Goal: Task Accomplishment & Management: Use online tool/utility

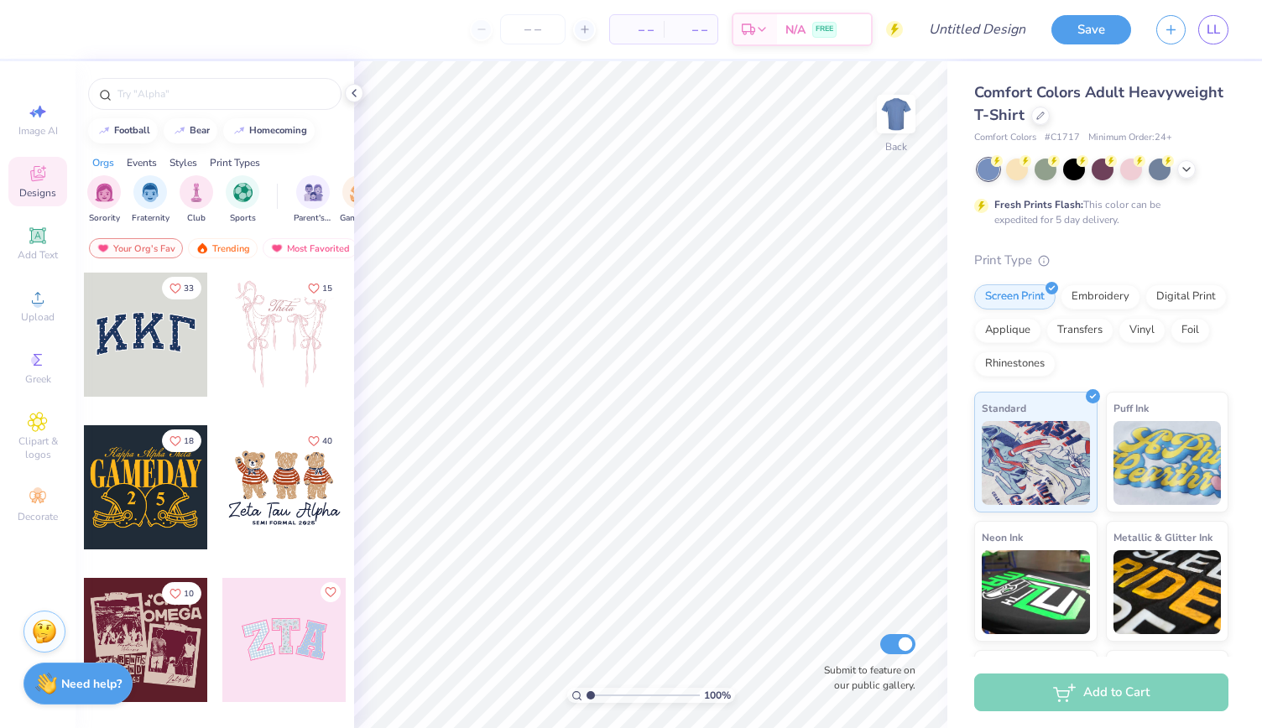
click at [1254, 265] on div "Comfort Colors Adult Heavyweight T-Shirt Comfort Colors # C1717 Minimum Order: …" at bounding box center [1104, 359] width 315 height 596
click at [1174, 36] on button "button" at bounding box center [1170, 27] width 29 height 29
click at [1176, 21] on icon "button" at bounding box center [1170, 27] width 14 height 14
click at [1166, 55] on div "Save LL" at bounding box center [1156, 29] width 211 height 59
click at [1173, 34] on button "button" at bounding box center [1170, 27] width 29 height 29
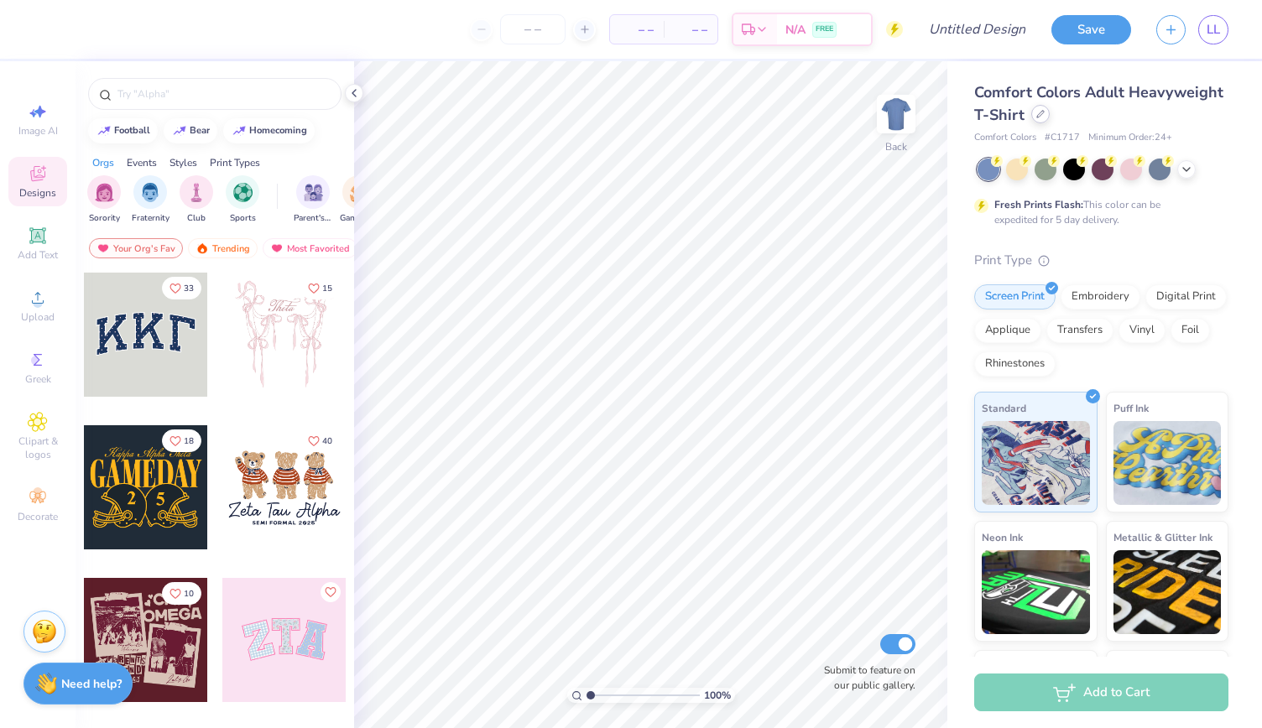
click at [1044, 111] on icon at bounding box center [1040, 114] width 8 height 8
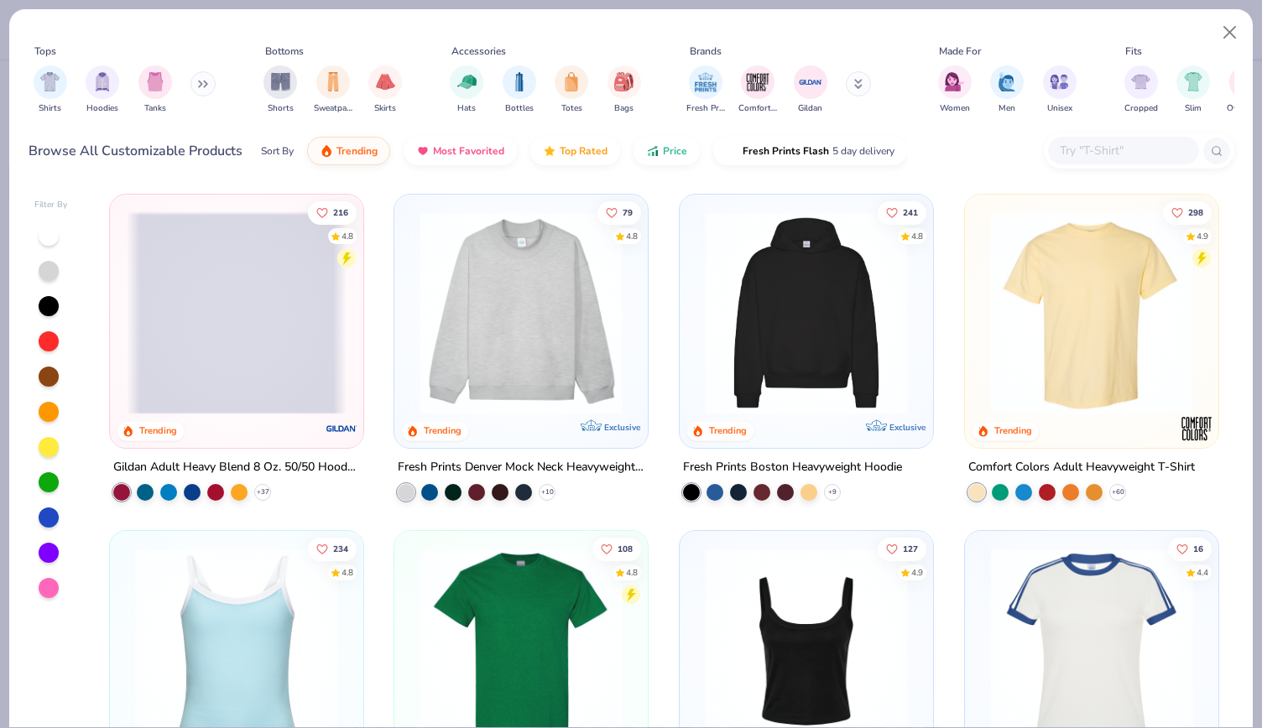
click at [209, 360] on span at bounding box center [237, 312] width 220 height 203
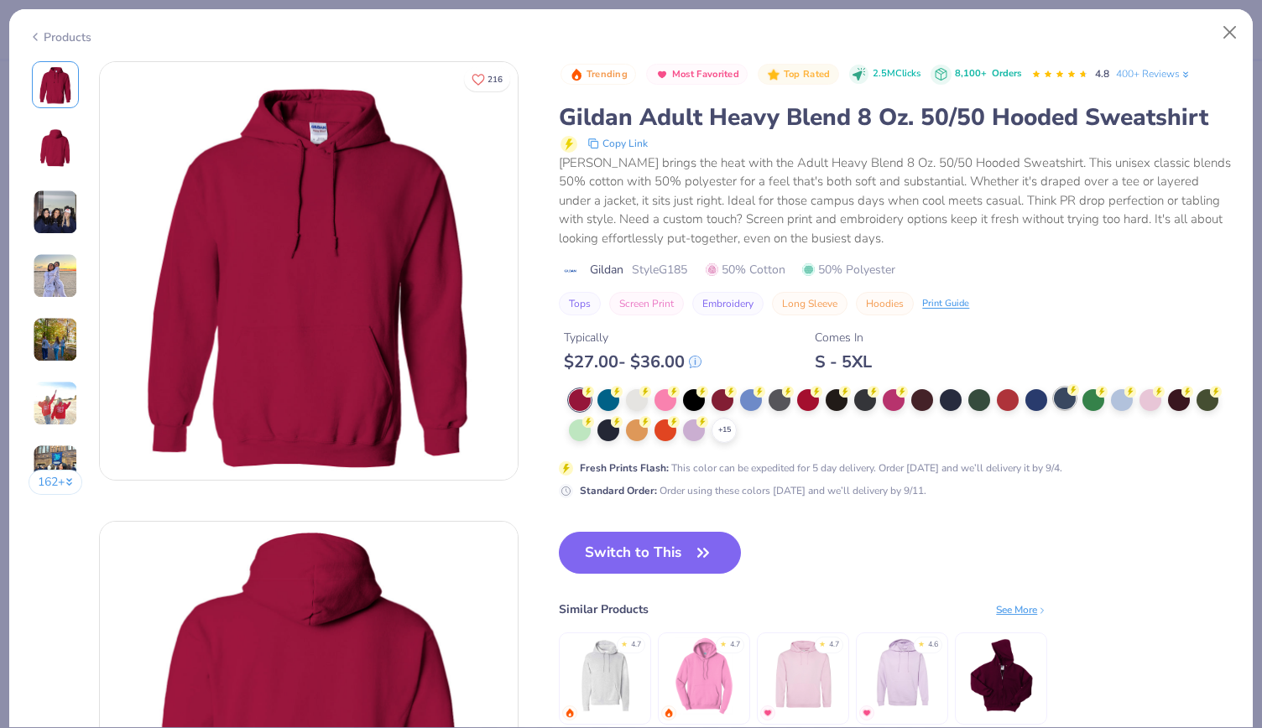
click at [1069, 403] on div at bounding box center [1065, 399] width 22 height 22
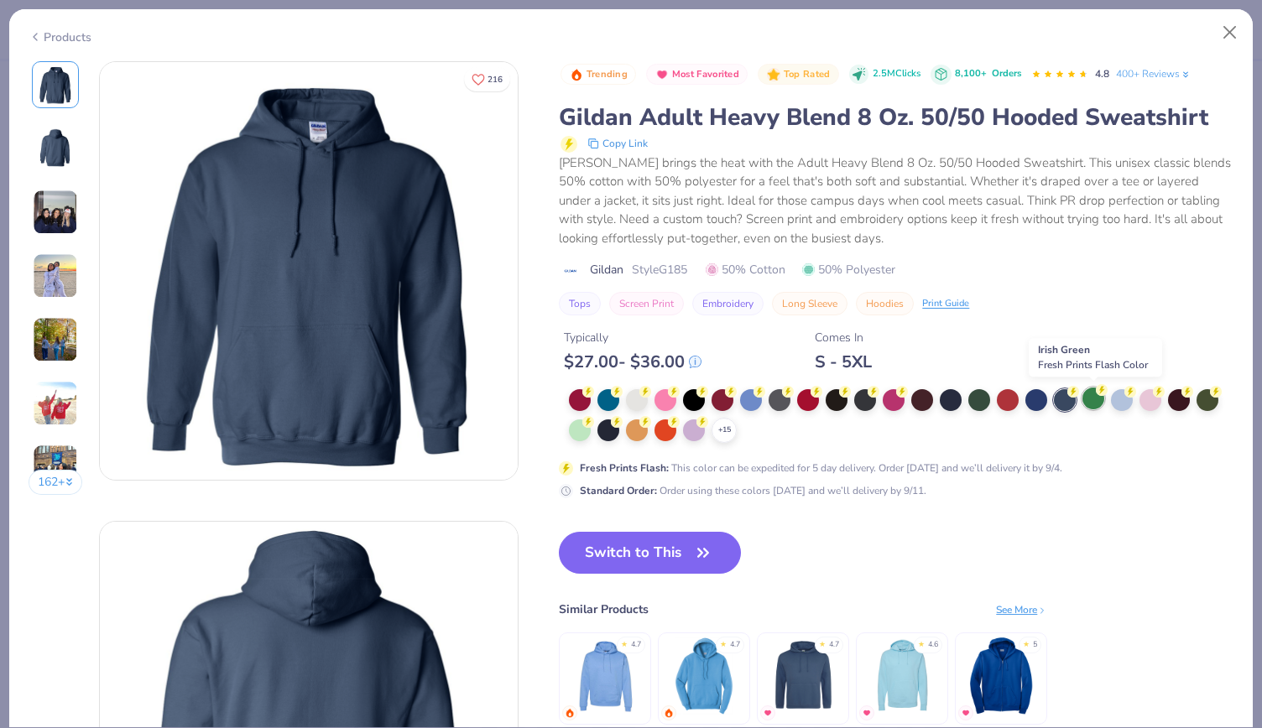
click at [1095, 400] on div at bounding box center [1093, 399] width 22 height 22
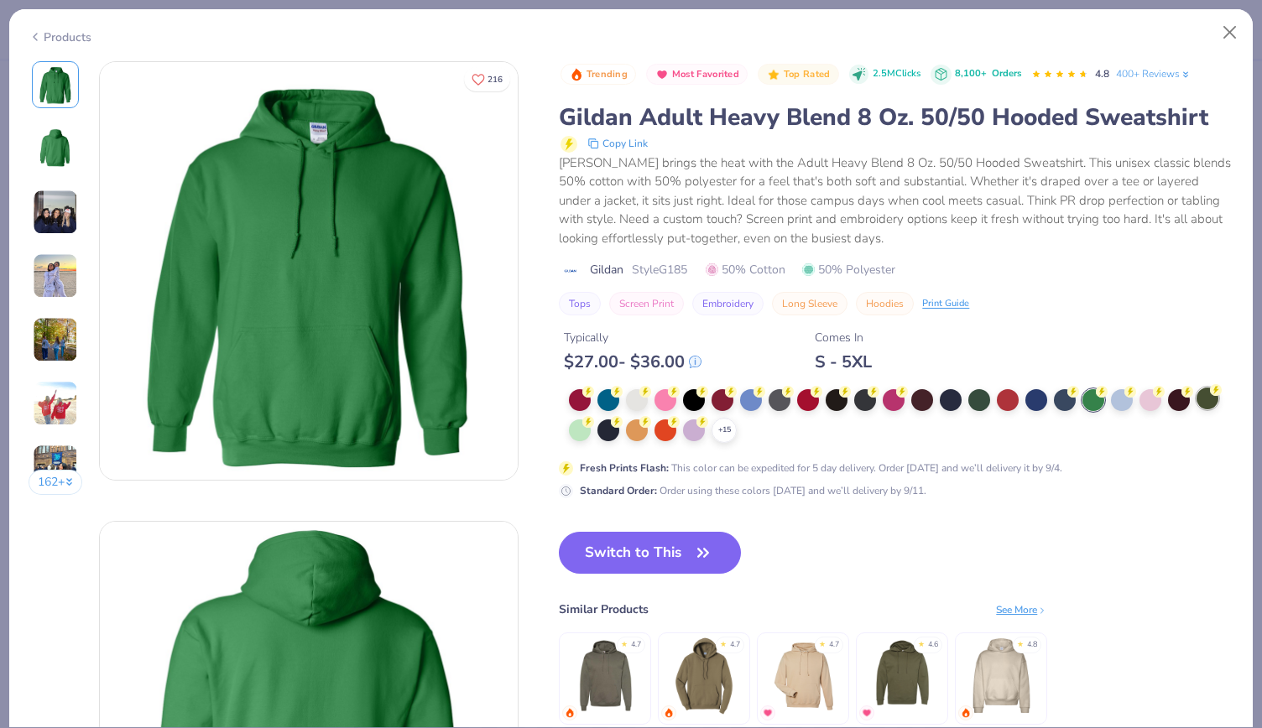
click at [1210, 403] on div at bounding box center [1207, 399] width 22 height 22
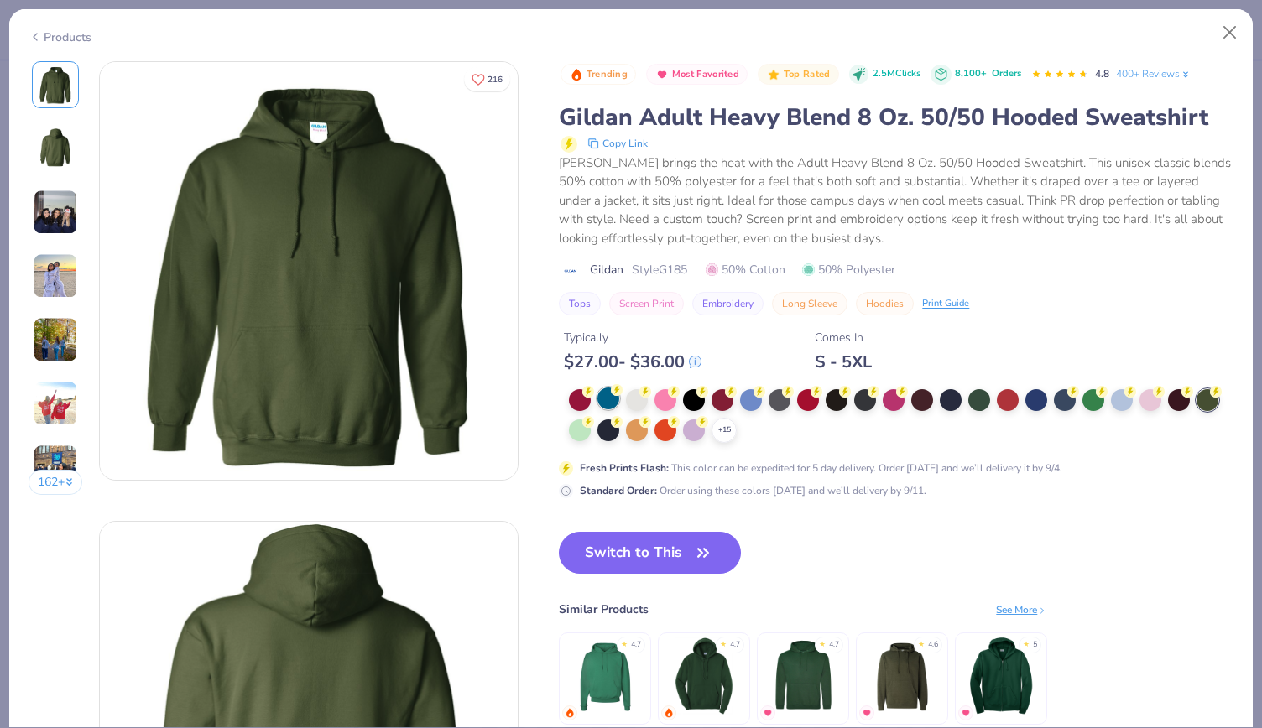
click at [598, 405] on div at bounding box center [608, 399] width 22 height 22
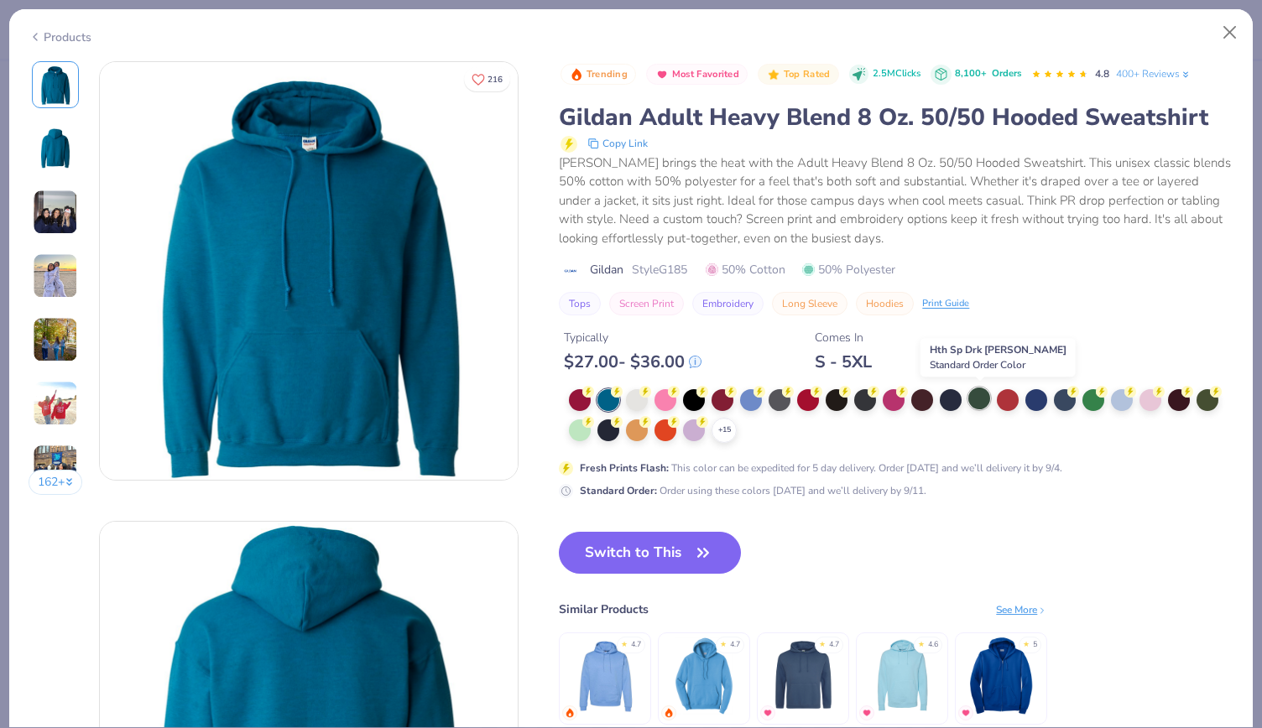
click at [978, 403] on div at bounding box center [979, 399] width 22 height 22
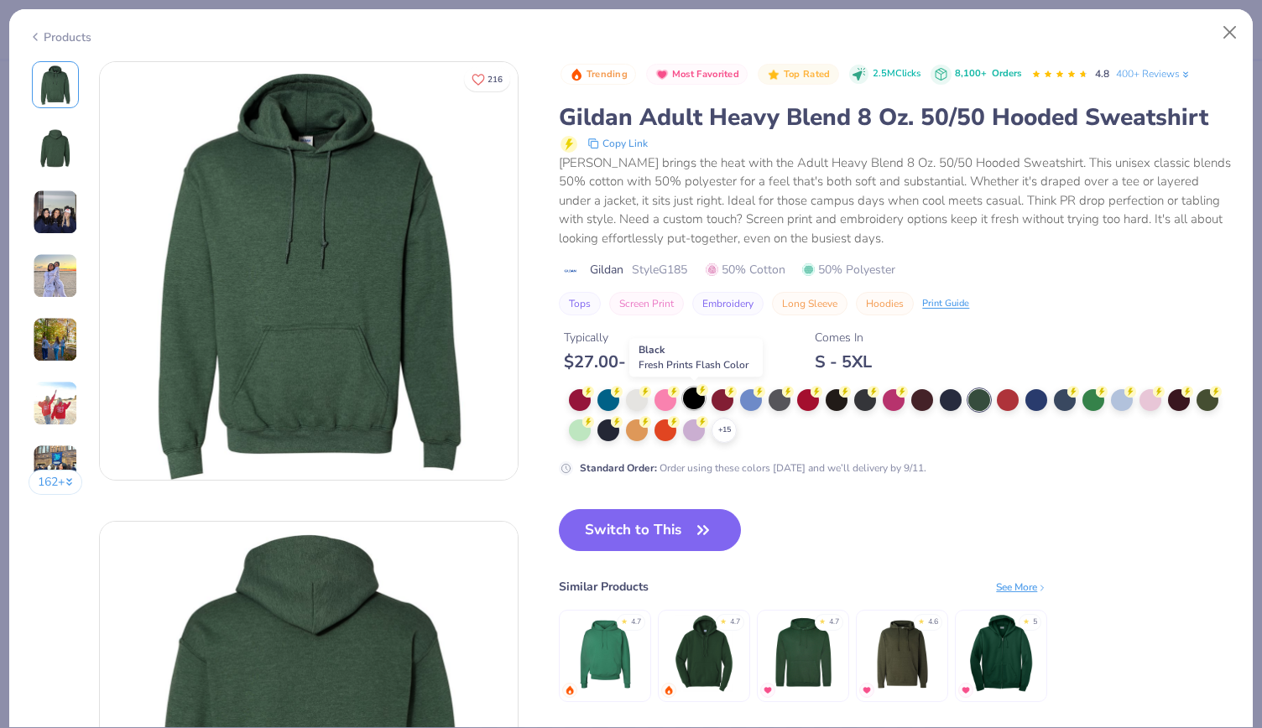
click at [694, 396] on div at bounding box center [694, 399] width 22 height 22
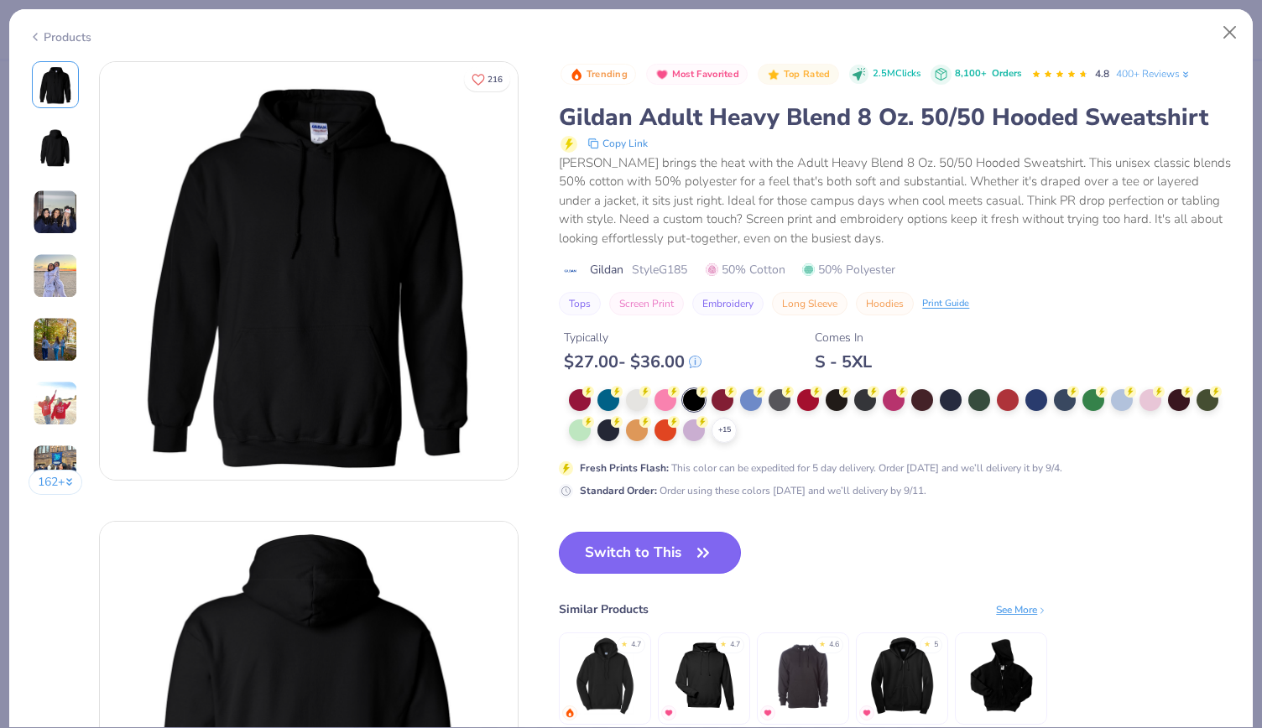
click at [668, 558] on button "Switch to This" at bounding box center [650, 553] width 182 height 42
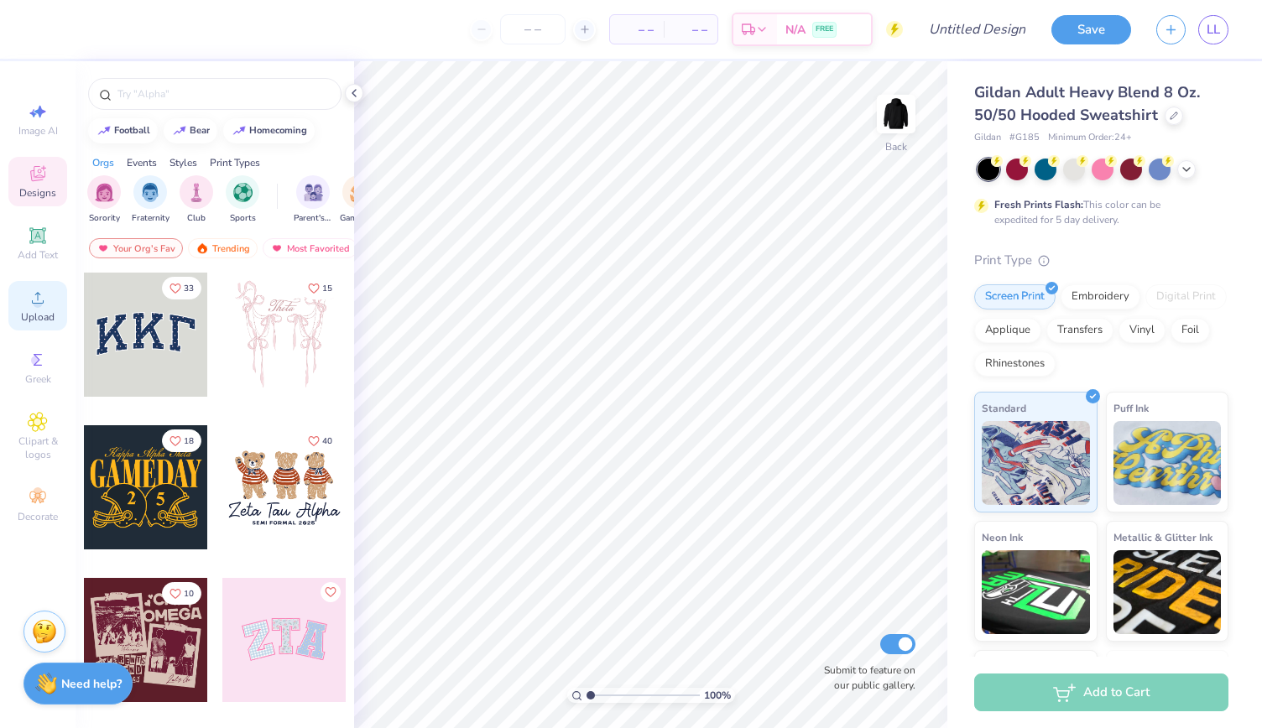
click at [36, 320] on span "Upload" at bounding box center [38, 316] width 34 height 13
click at [205, 101] on input "text" at bounding box center [223, 94] width 215 height 17
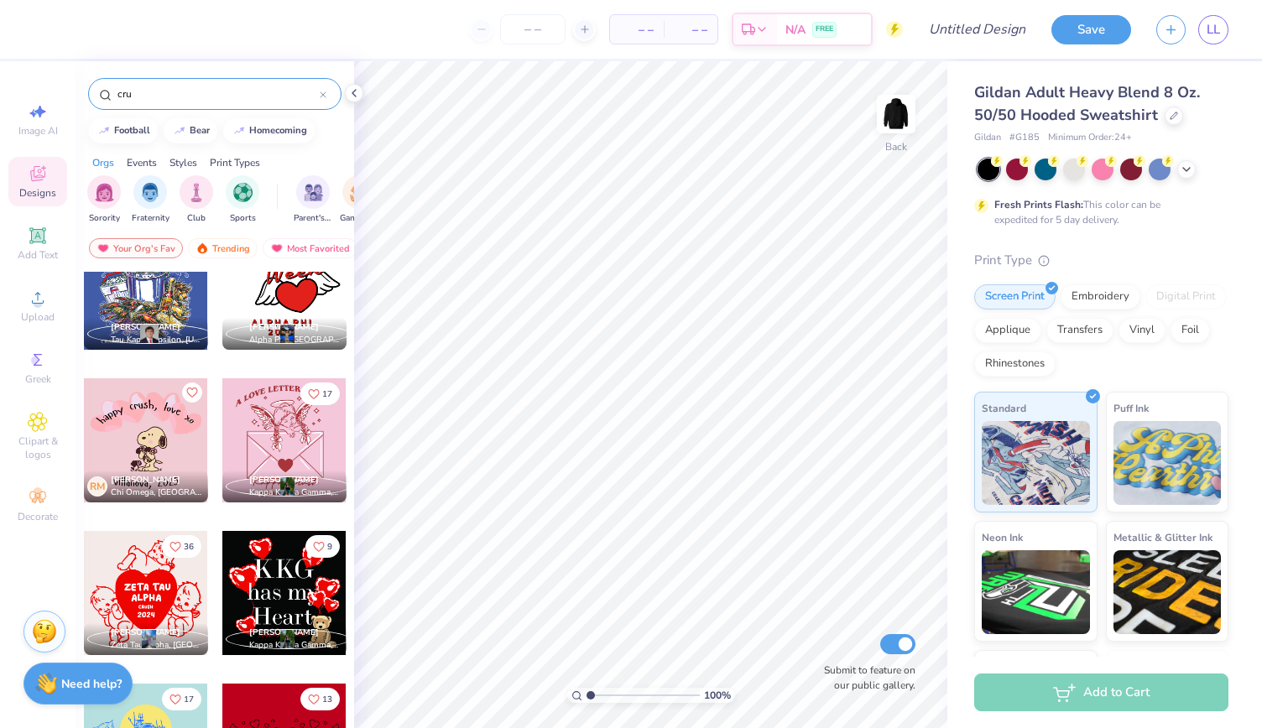
scroll to position [65, 0]
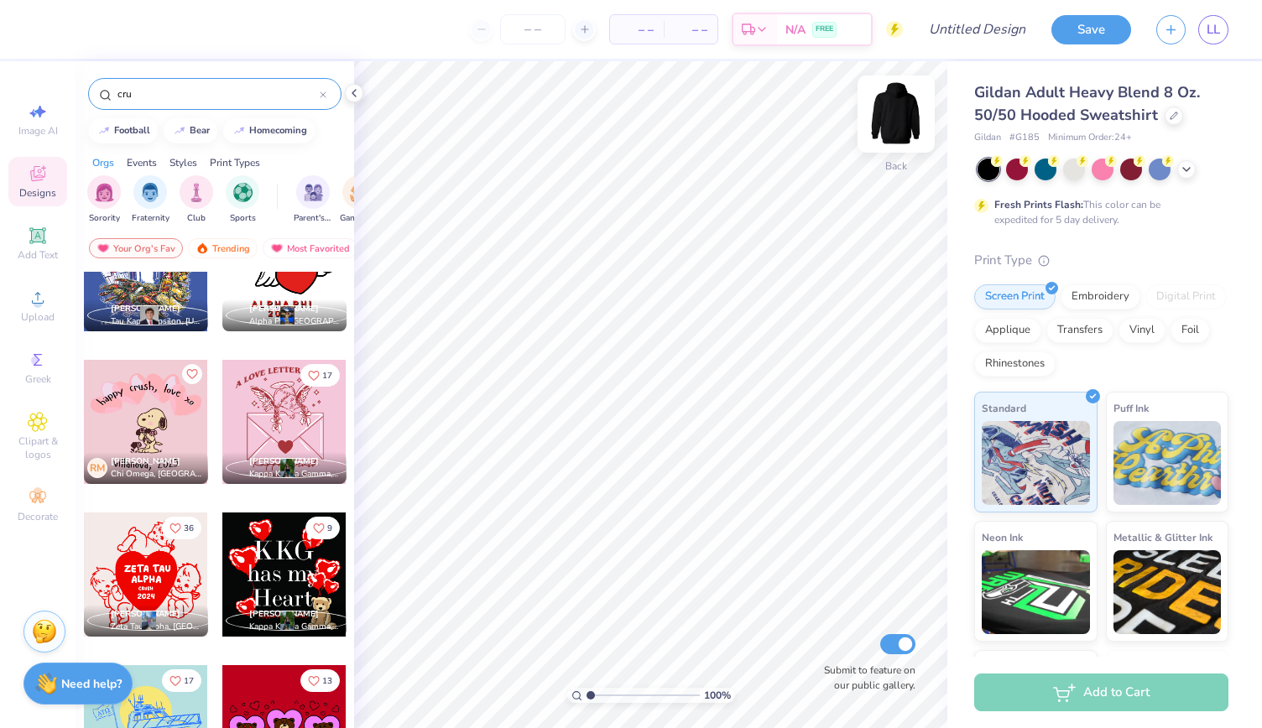
click at [902, 115] on img at bounding box center [895, 114] width 67 height 67
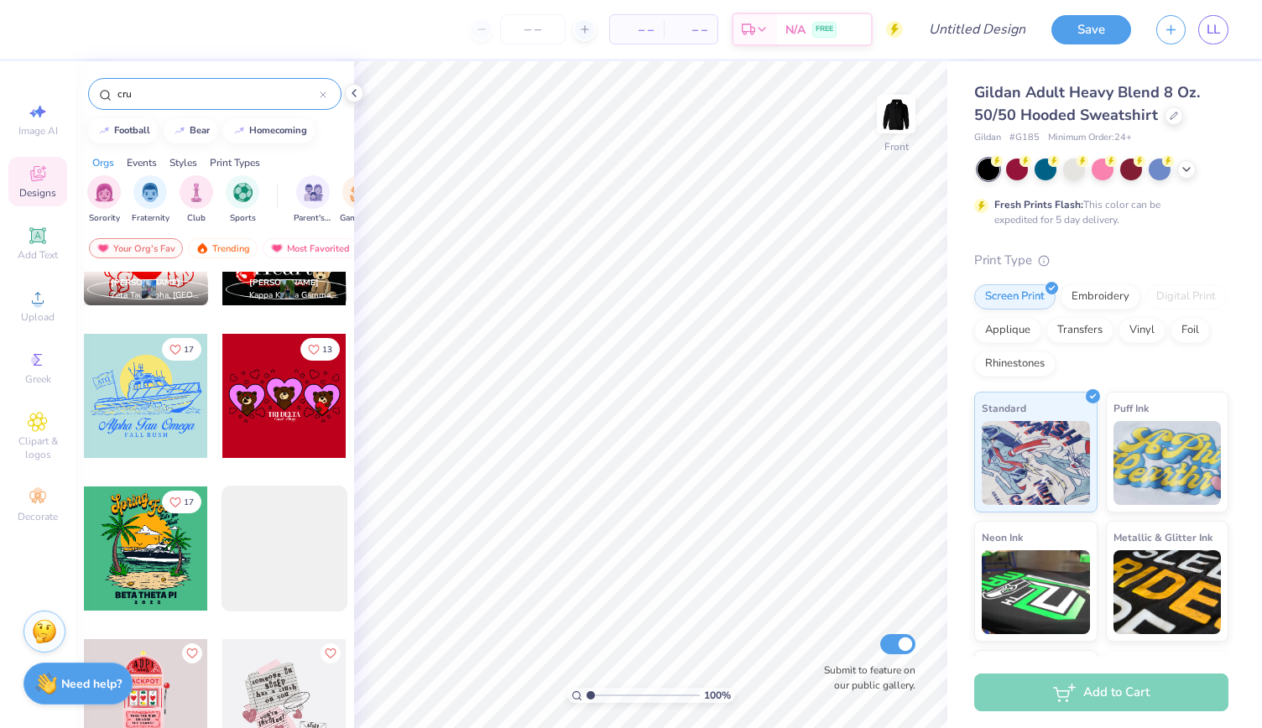
scroll to position [0, 0]
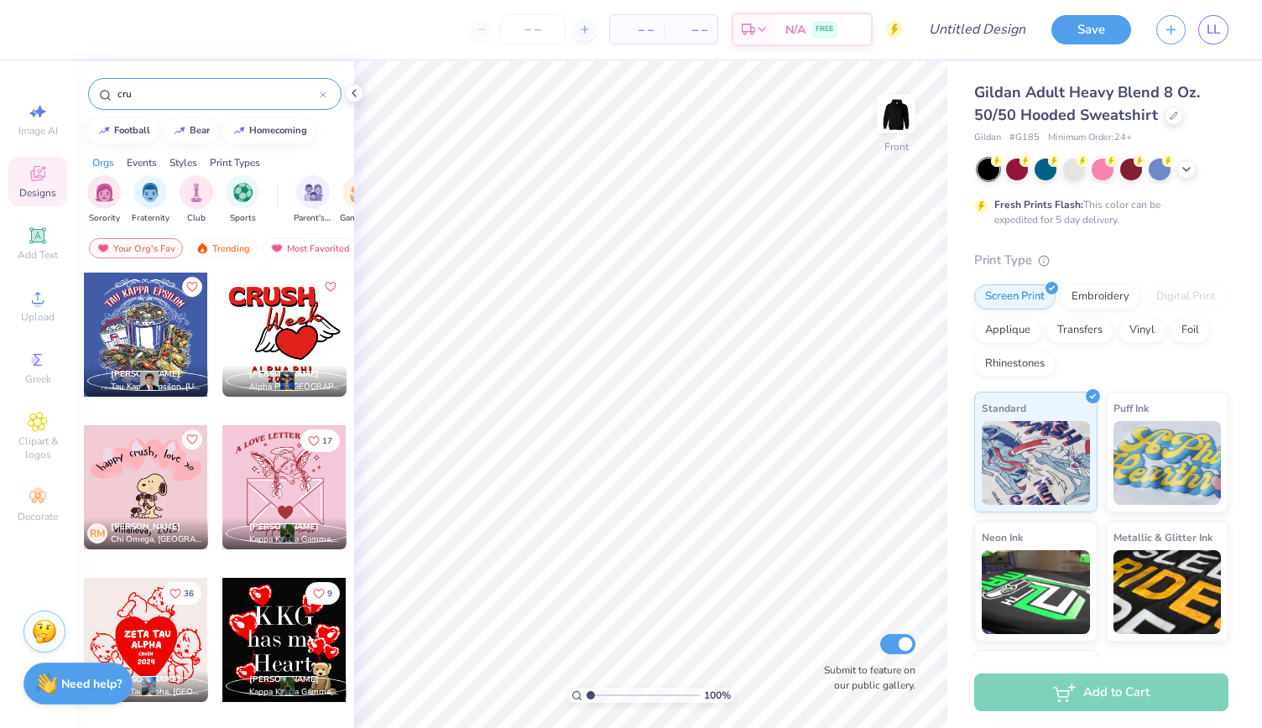
click at [176, 101] on input "cru" at bounding box center [218, 94] width 204 height 17
type input "c"
type input "place"
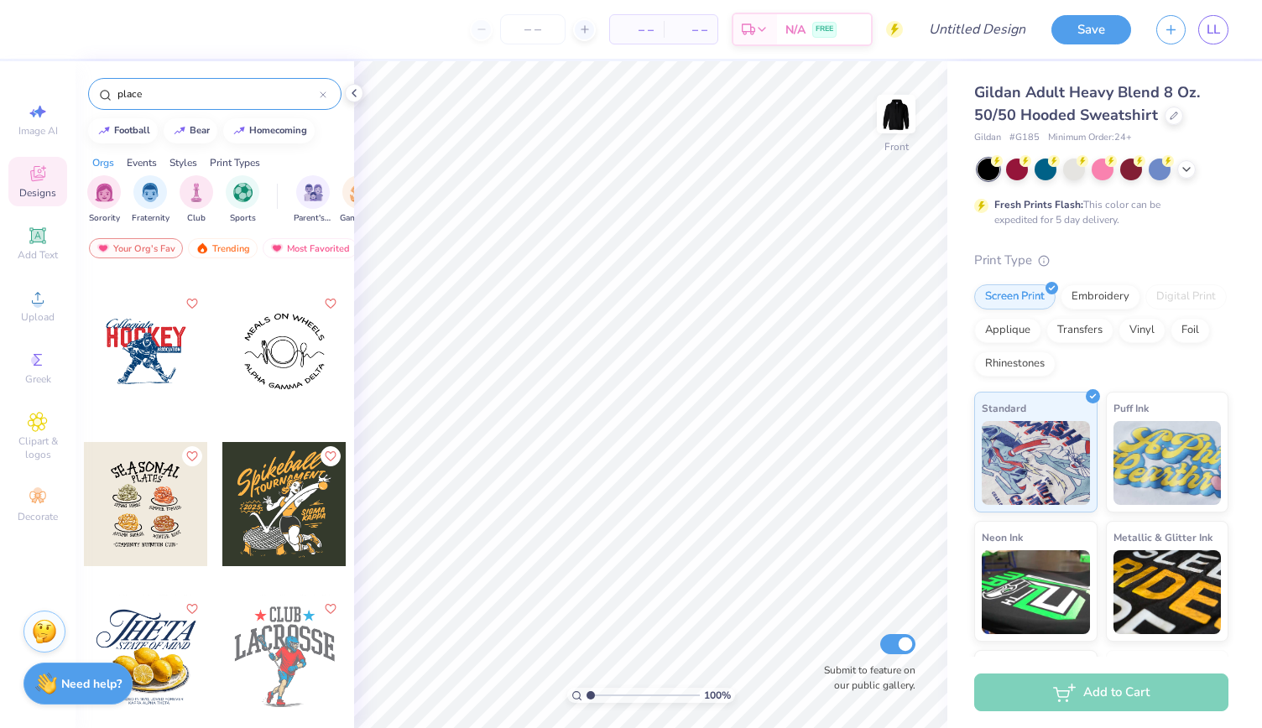
scroll to position [1668, 0]
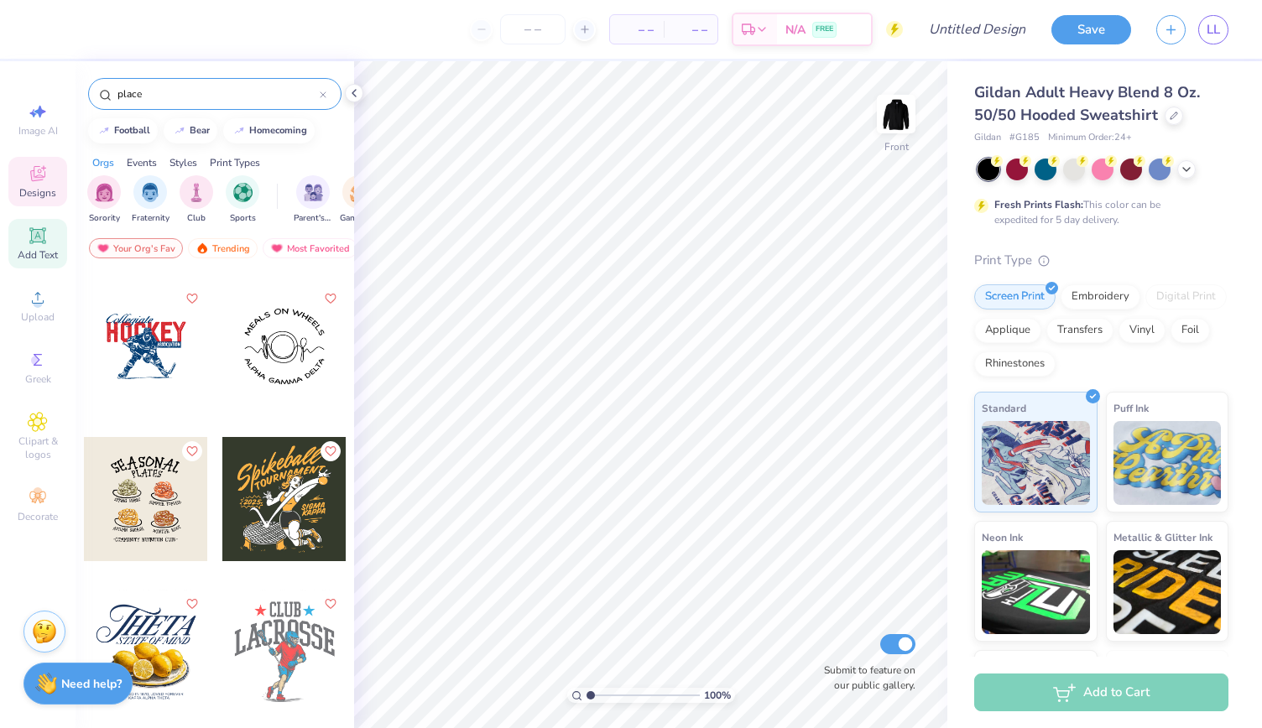
click at [47, 241] on icon at bounding box center [38, 236] width 20 height 20
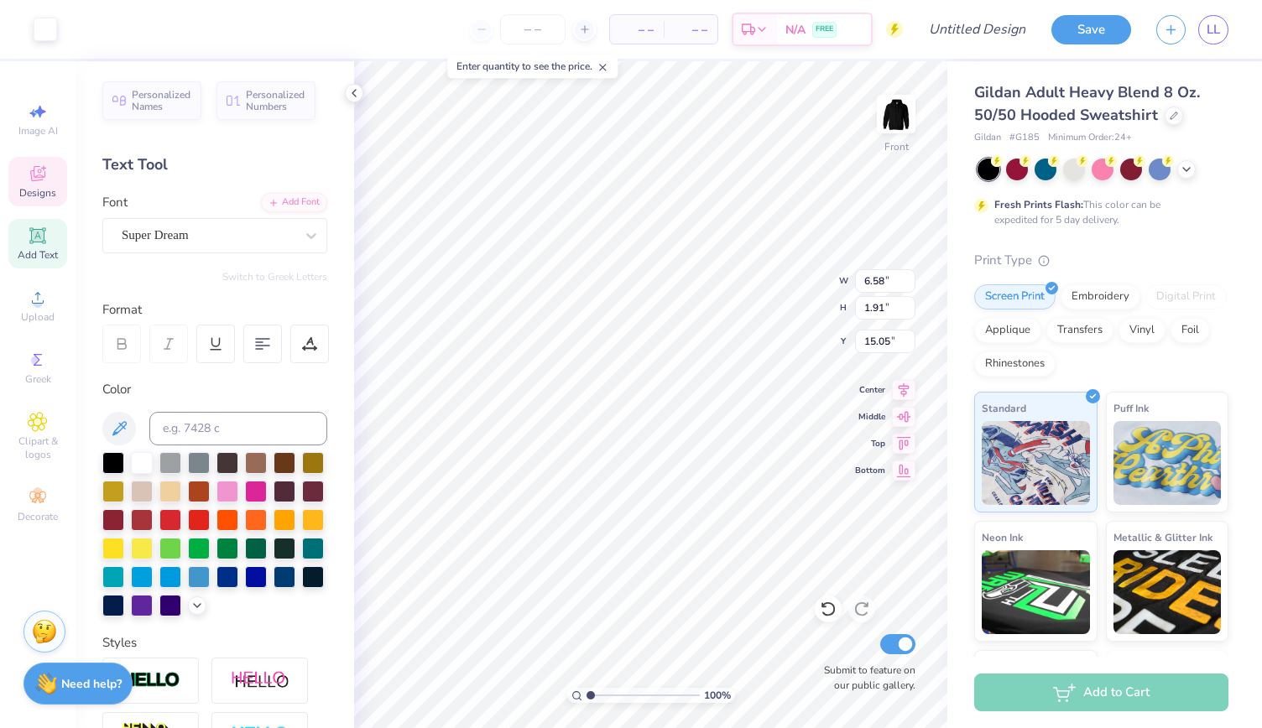
click at [40, 177] on icon at bounding box center [37, 173] width 15 height 15
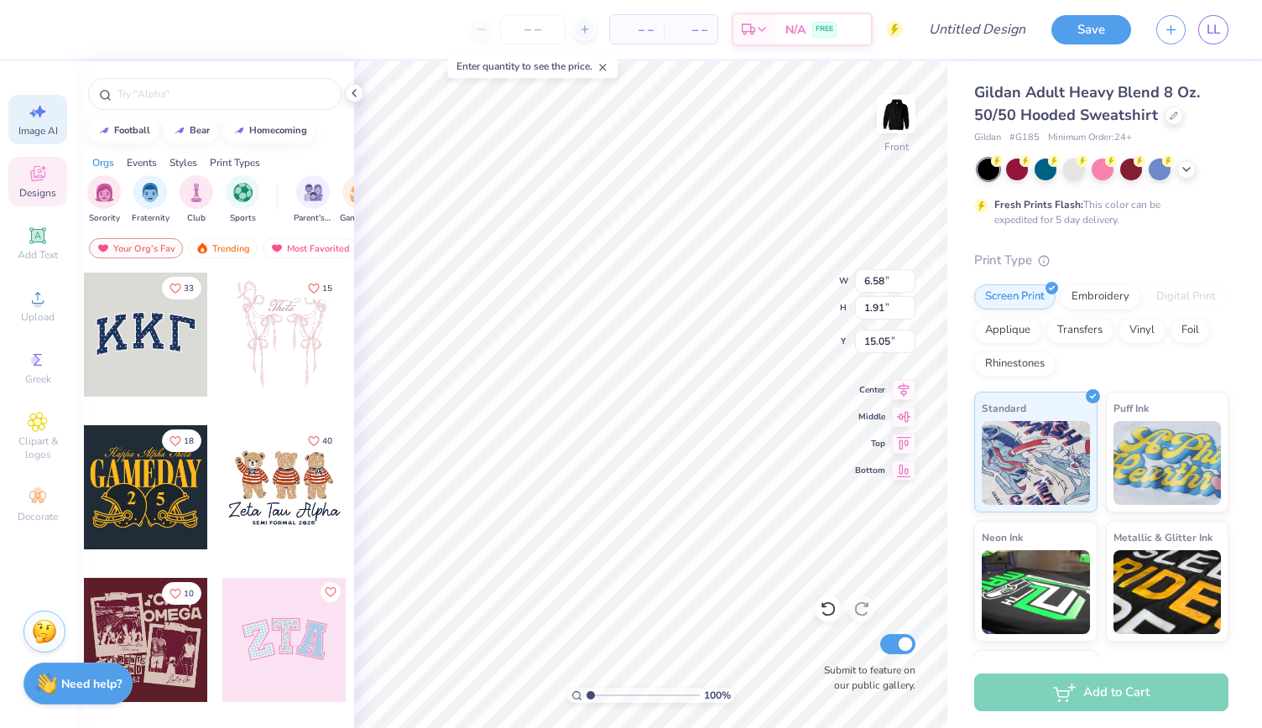
click at [41, 124] on span "Image AI" at bounding box center [37, 130] width 39 height 13
select select "4"
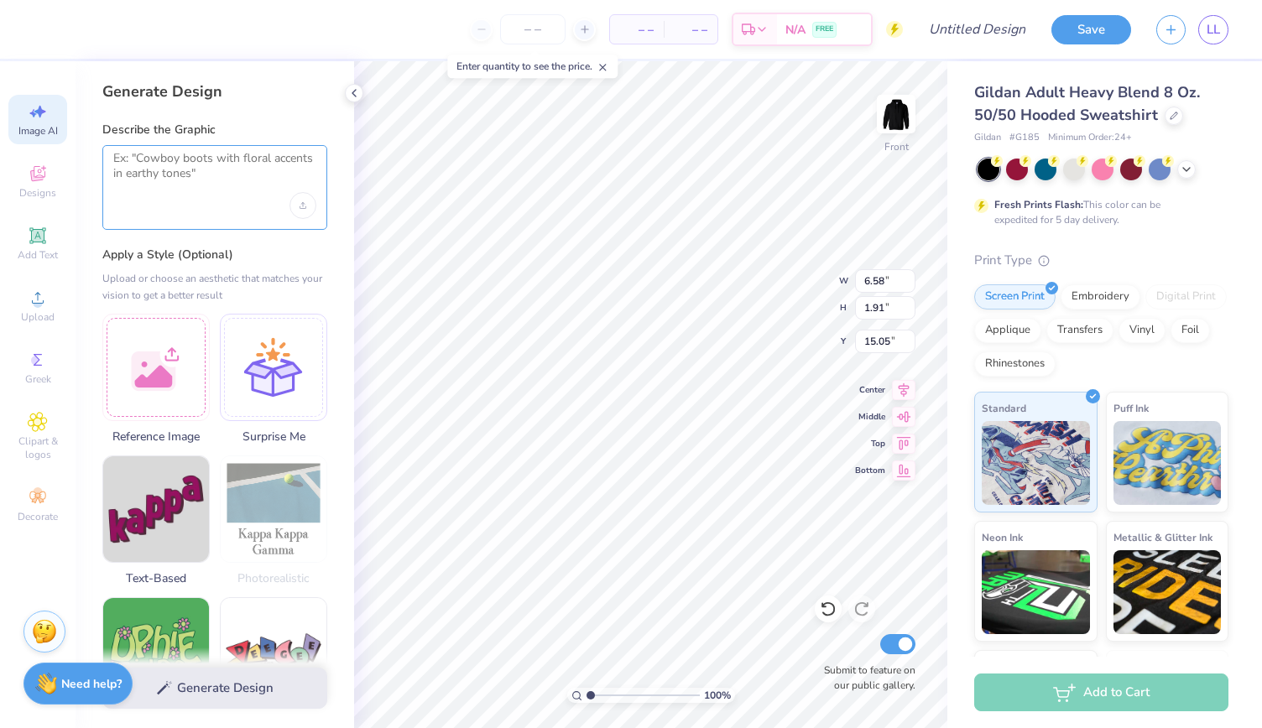
click at [222, 164] on textarea at bounding box center [214, 172] width 203 height 42
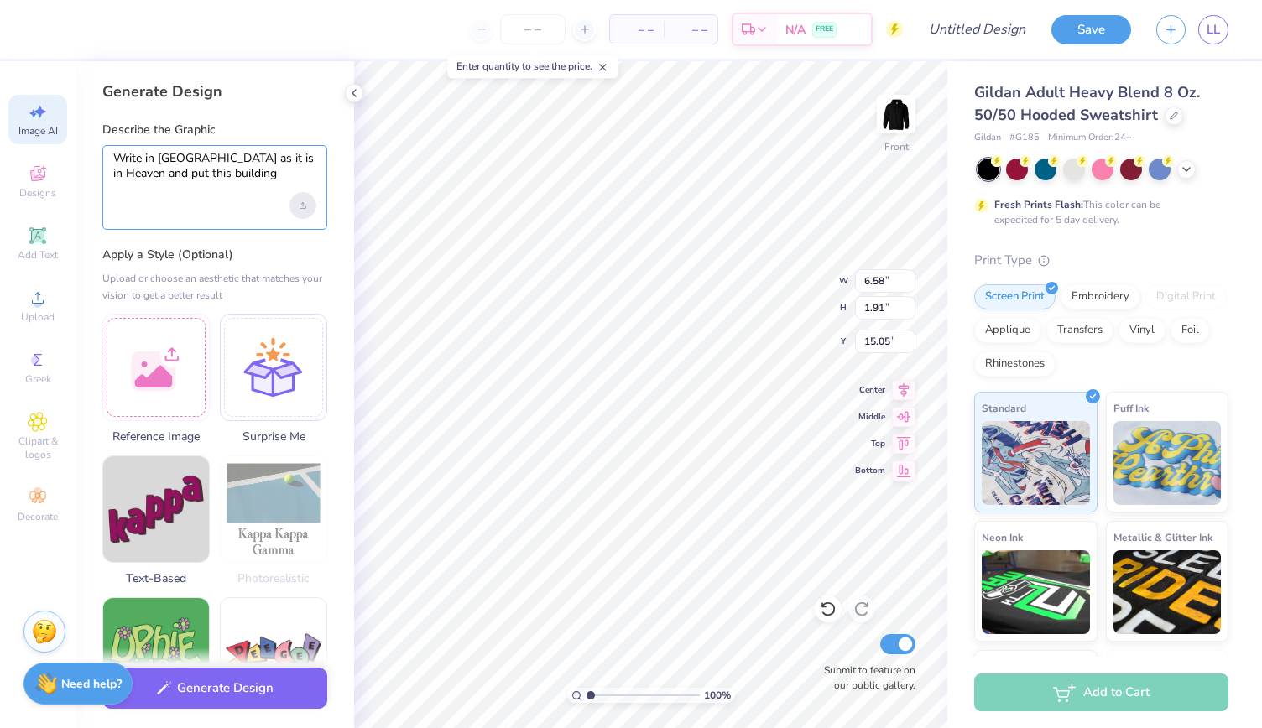
type textarea "Write in montclair as it is in Heaven and put this building"
click at [294, 206] on div "Upload image" at bounding box center [302, 205] width 27 height 27
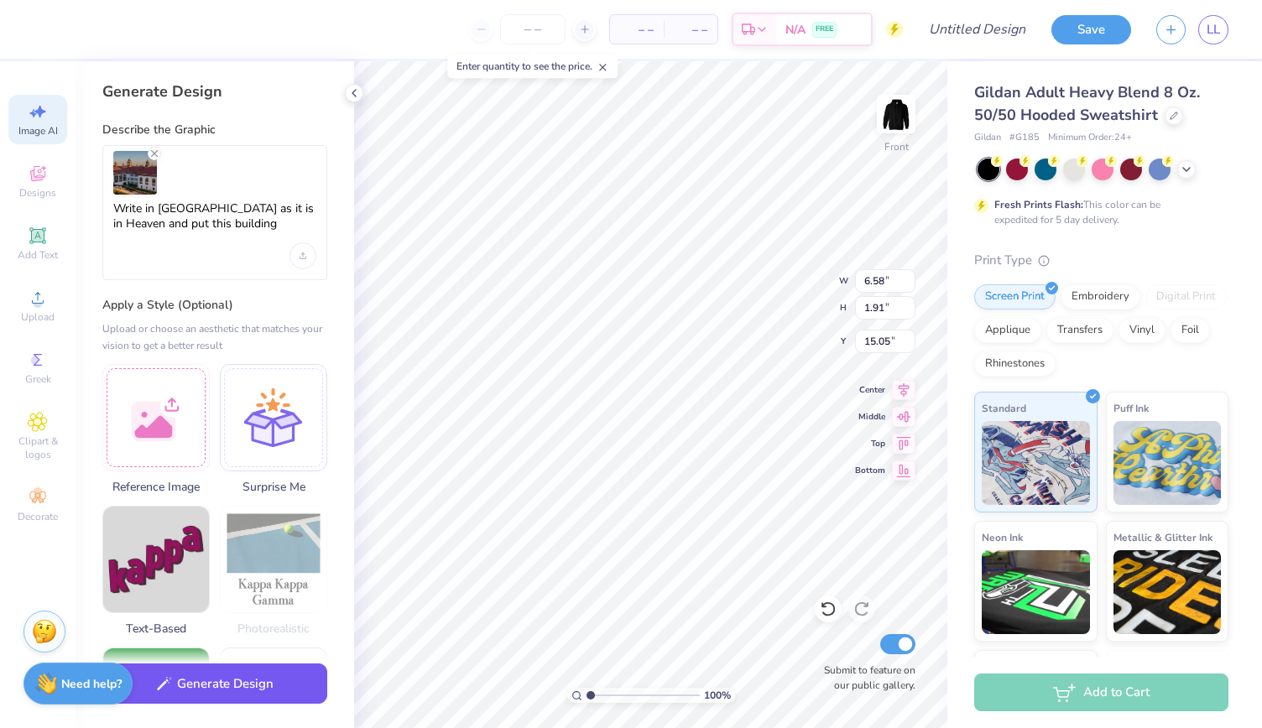
click at [294, 682] on button "Generate Design" at bounding box center [214, 683] width 225 height 41
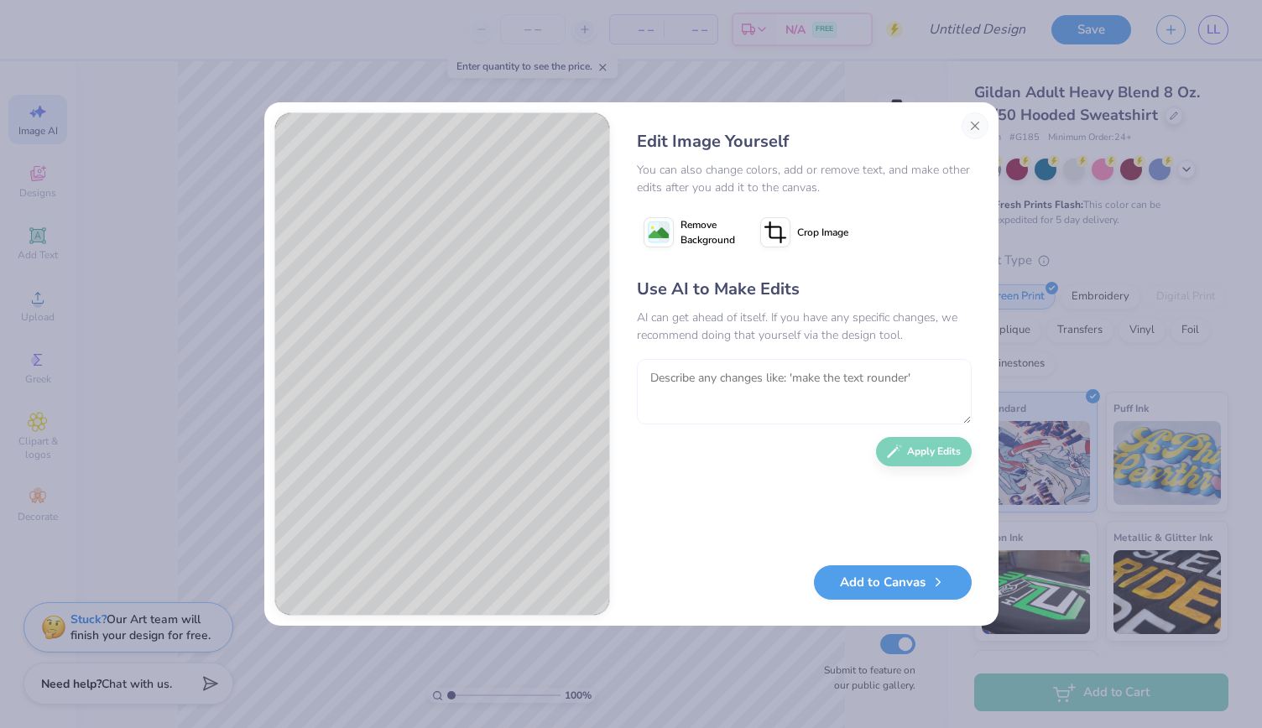
click at [760, 379] on textarea at bounding box center [804, 391] width 335 height 65
type textarea "can you change the "IN" "as it is" to red instead of green"
click at [942, 457] on button "Apply Edits" at bounding box center [924, 447] width 96 height 29
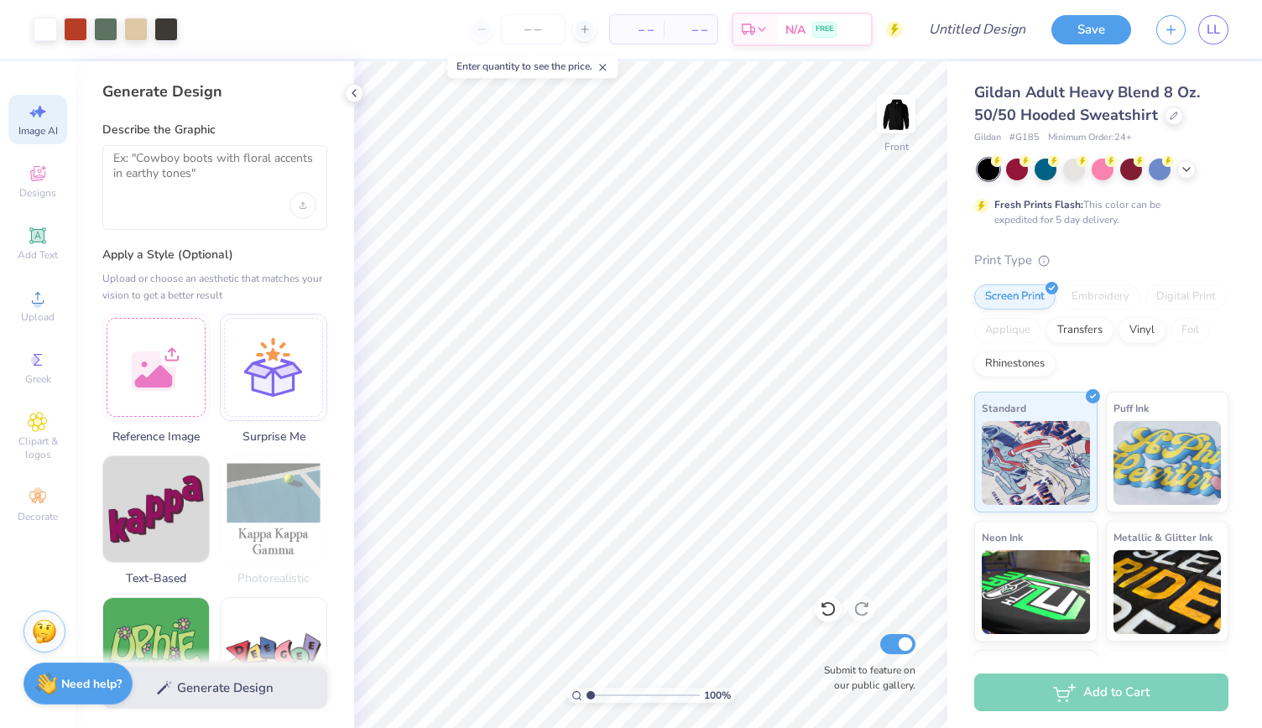
select select "4"
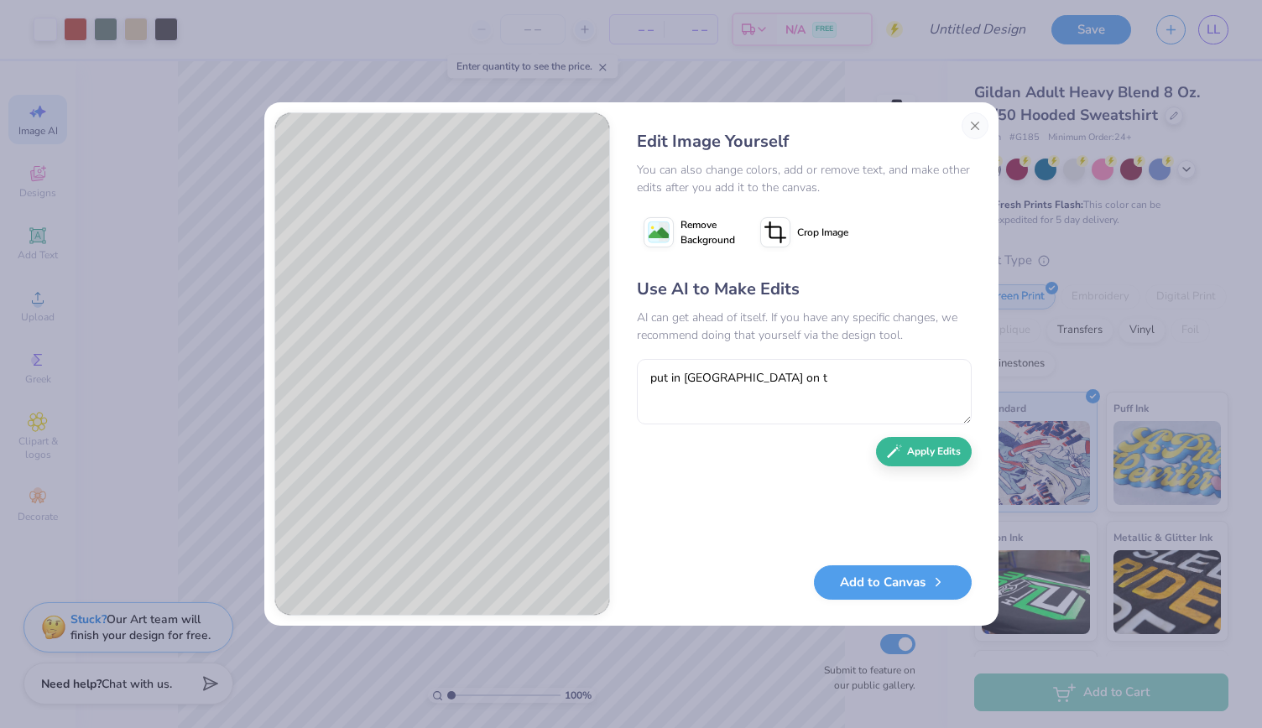
type textarea "put in [GEOGRAPHIC_DATA] on th"
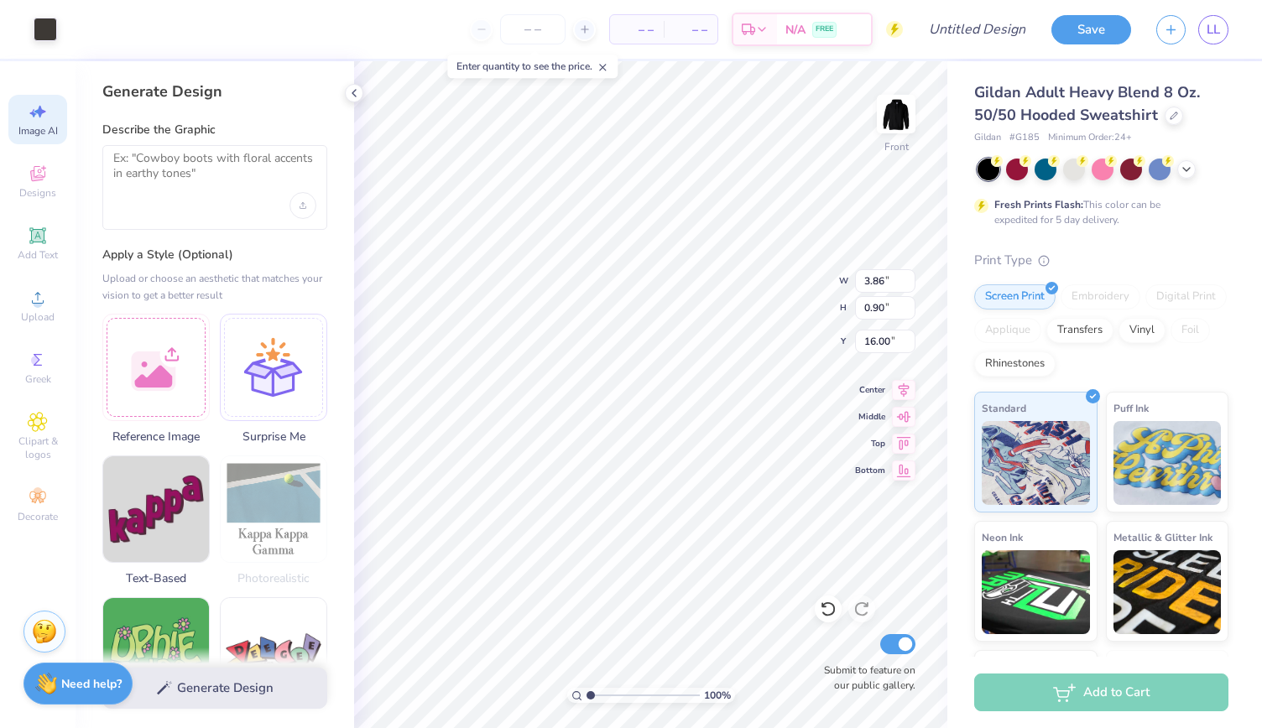
select select "4"
